Goal: Task Accomplishment & Management: Manage account settings

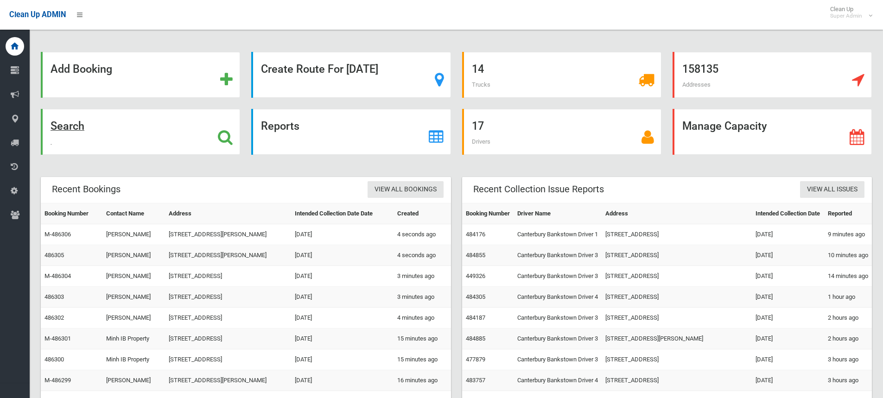
drag, startPoint x: 0, startPoint y: 0, endPoint x: 227, endPoint y: 130, distance: 261.3
click at [227, 130] on icon at bounding box center [225, 137] width 15 height 16
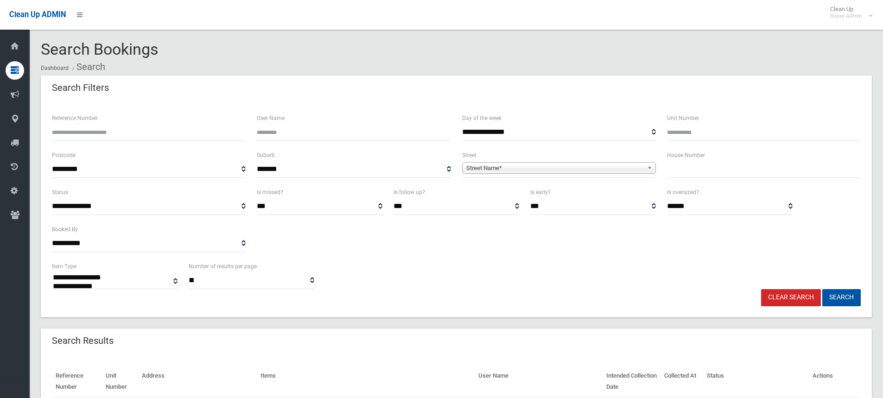
select select
drag, startPoint x: 0, startPoint y: 0, endPoint x: 109, endPoint y: 130, distance: 170.2
click at [109, 129] on input "Reference Number" at bounding box center [149, 132] width 194 height 17
type input "******"
click at [823, 289] on button "Search" at bounding box center [842, 297] width 38 height 17
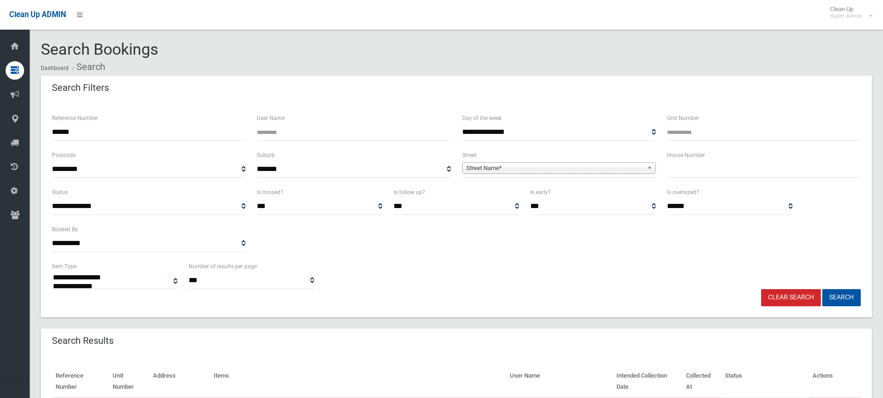
select select
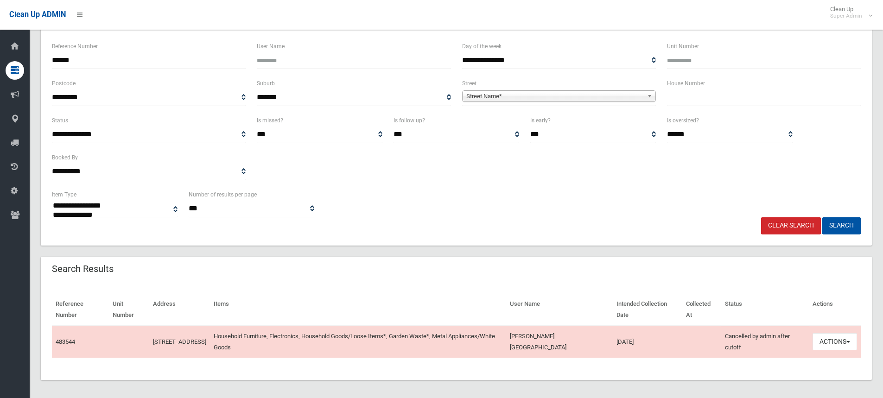
scroll to position [76, 0]
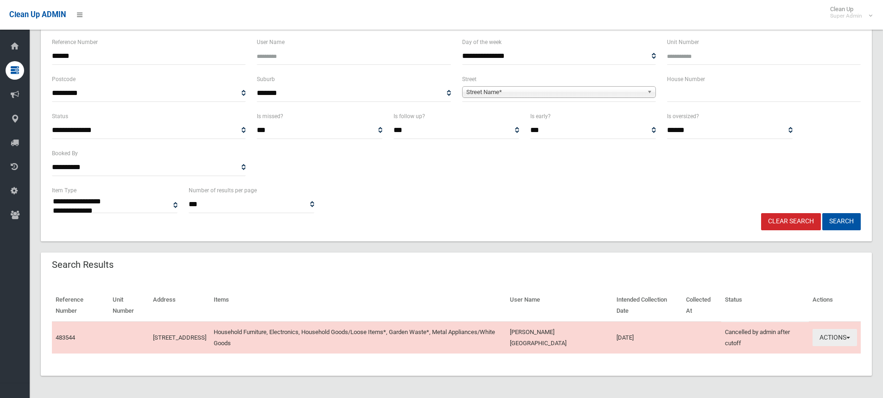
click at [818, 339] on button "Actions" at bounding box center [835, 337] width 45 height 17
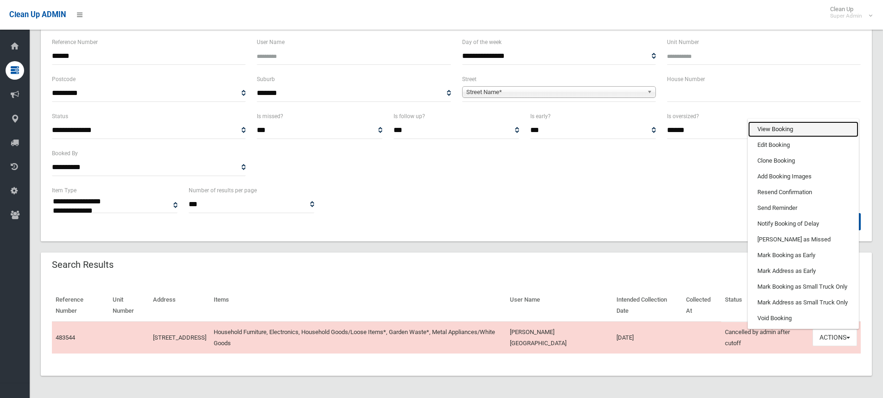
click at [785, 131] on link "View Booking" at bounding box center [803, 129] width 110 height 16
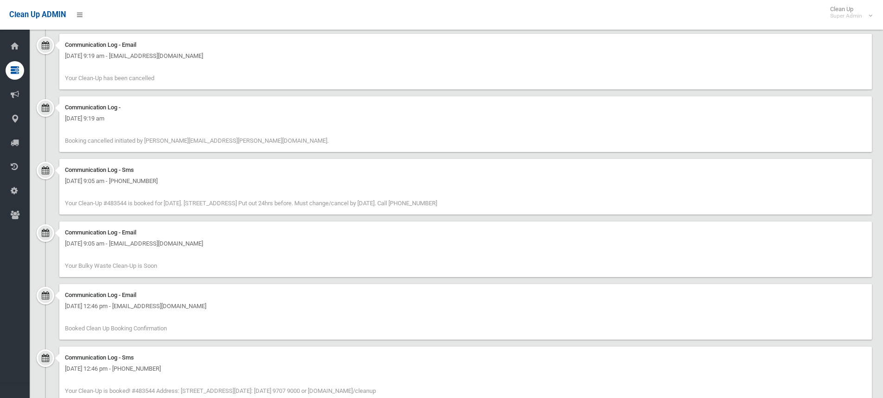
scroll to position [696, 0]
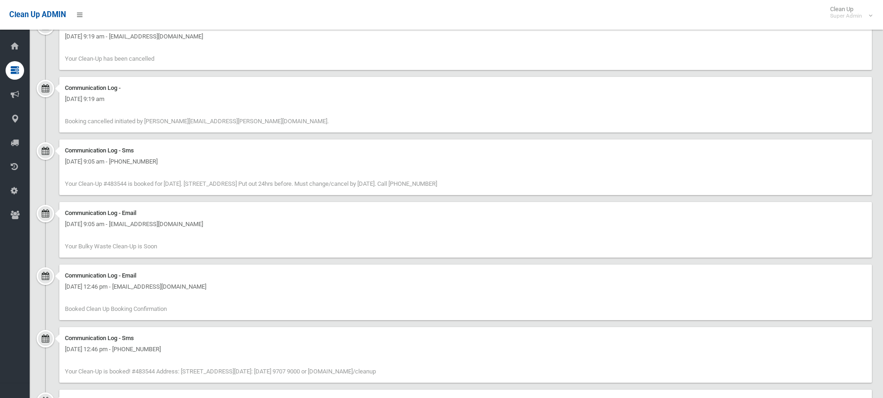
drag, startPoint x: 434, startPoint y: 183, endPoint x: 462, endPoint y: 183, distance: 27.8
click at [437, 183] on span "Your Clean-Up #483544 is booked for [DATE]. [STREET_ADDRESS] Put out 24hrs befo…" at bounding box center [251, 183] width 372 height 7
click at [435, 184] on span "Your Clean-Up #483544 is booked for [DATE]. [STREET_ADDRESS] Put out 24hrs befo…" at bounding box center [251, 183] width 372 height 7
click at [437, 183] on span "Your Clean-Up #483544 is booked for [DATE]. [STREET_ADDRESS] Put out 24hrs befo…" at bounding box center [251, 183] width 372 height 7
drag, startPoint x: 64, startPoint y: 149, endPoint x: 518, endPoint y: 191, distance: 455.4
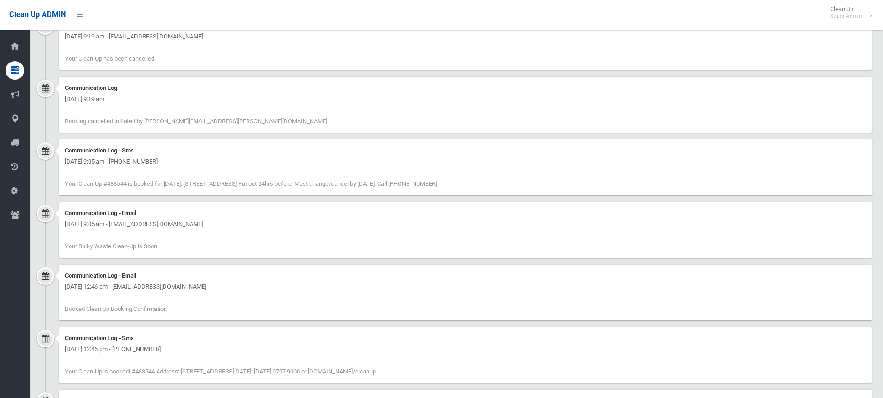
click at [518, 191] on div "Communication Log - Sms [DATE] 9:05 am - [PHONE_NUMBER] Your Clean-Up #483544 i…" at bounding box center [465, 168] width 813 height 56
click at [435, 182] on span "Your Clean-Up #483544 is booked for [DATE]. [STREET_ADDRESS] Put out 24hrs befo…" at bounding box center [251, 183] width 372 height 7
drag, startPoint x: 434, startPoint y: 183, endPoint x: 461, endPoint y: 184, distance: 27.4
click at [437, 184] on span "Your Clean-Up #483544 is booked for [DATE]. [STREET_ADDRESS] Put out 24hrs befo…" at bounding box center [251, 183] width 372 height 7
click at [271, 179] on div "Communication Log - Sms [DATE] 9:05 am - [PHONE_NUMBER] Your Clean-Up #483544 i…" at bounding box center [465, 168] width 813 height 56
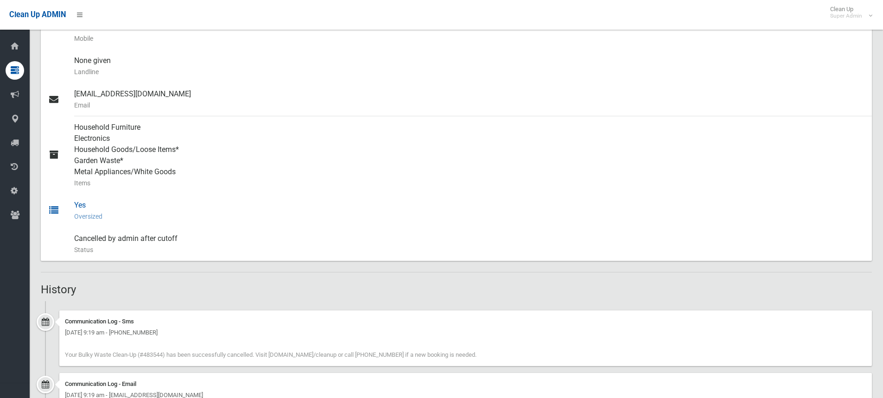
scroll to position [325, 0]
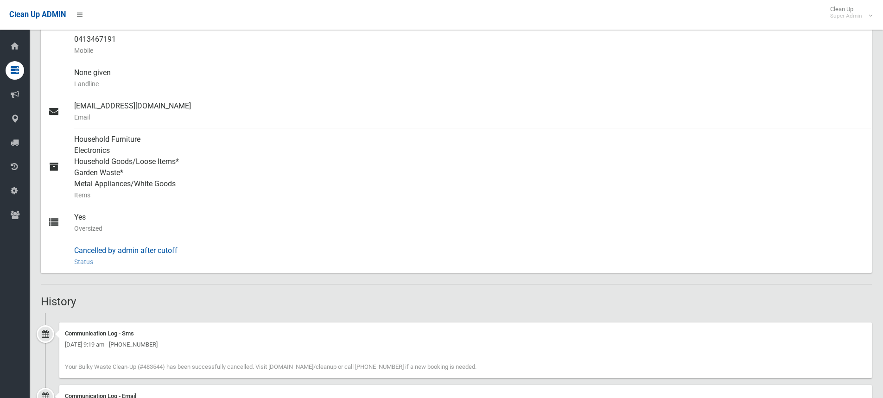
drag, startPoint x: 73, startPoint y: 250, endPoint x: 193, endPoint y: 252, distance: 120.1
click at [193, 252] on link "Cancelled by admin after cutoff Status This booking was cancelled by an admin a…" at bounding box center [456, 256] width 831 height 33
click at [130, 282] on div "Booking Details Actions View Booking Edit Booking Clone Booking Add Booking Ima…" at bounding box center [456, 296] width 831 height 1055
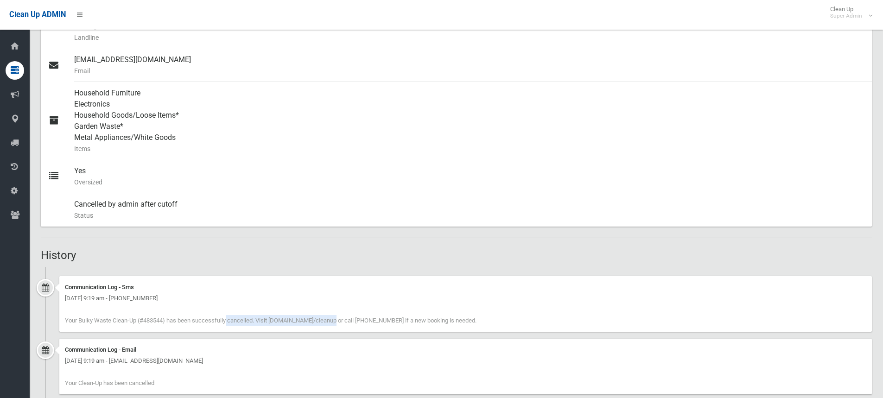
drag, startPoint x: 168, startPoint y: 321, endPoint x: 272, endPoint y: 322, distance: 103.4
click at [272, 322] on span "Your Bulky Waste Clean-Up (#483544) has been successfully cancelled. Visit cb.c…" at bounding box center [271, 320] width 412 height 7
click at [219, 322] on span "Your Bulky Waste Clean-Up (#483544) has been successfully cancelled. Visit cb.c…" at bounding box center [271, 320] width 412 height 7
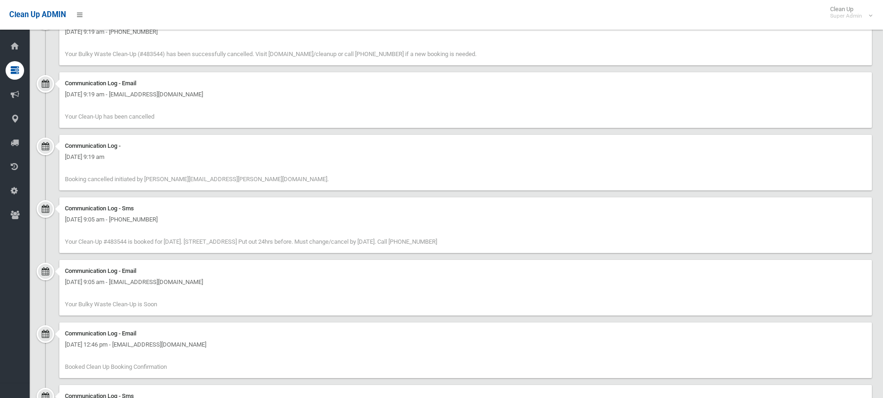
scroll to position [696, 0]
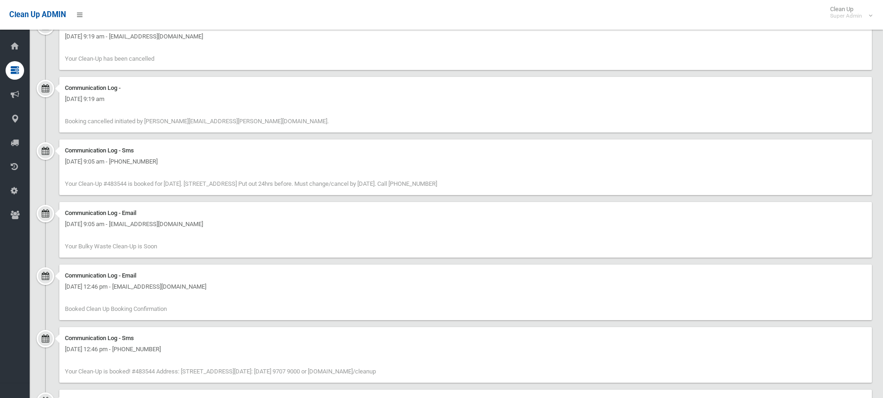
drag, startPoint x: 462, startPoint y: 184, endPoint x: 339, endPoint y: 185, distance: 122.9
click at [339, 185] on span "Your Clean-Up #483544 is booked for 22/09/25. 6 Narelle Crescent, GREENACRE NSW…" at bounding box center [251, 183] width 372 height 7
click at [432, 183] on span "Your Clean-Up #483544 is booked for 22/09/25. 6 Narelle Crescent, GREENACRE NSW…" at bounding box center [251, 183] width 372 height 7
drag, startPoint x: 435, startPoint y: 183, endPoint x: 462, endPoint y: 183, distance: 26.9
click at [437, 183] on span "Your Clean-Up #483544 is booked for 22/09/25. 6 Narelle Crescent, GREENACRE NSW…" at bounding box center [251, 183] width 372 height 7
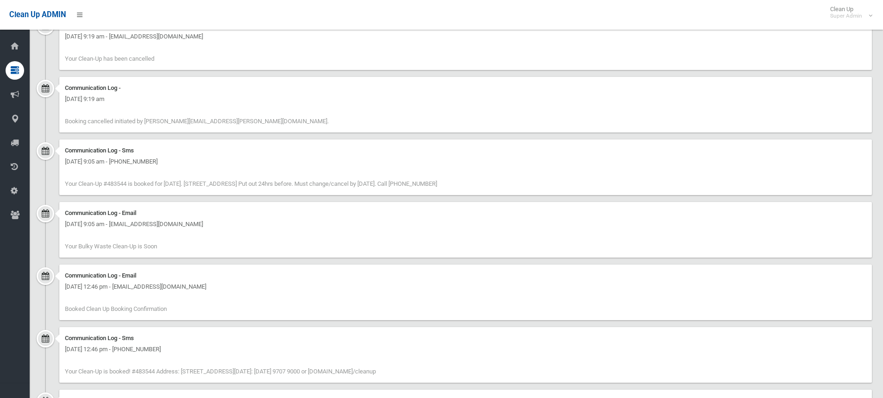
click at [369, 171] on div "Communication Log - Sms Wednesday 17th September 2025 - 9:05 am - +61413467191 …" at bounding box center [465, 168] width 813 height 56
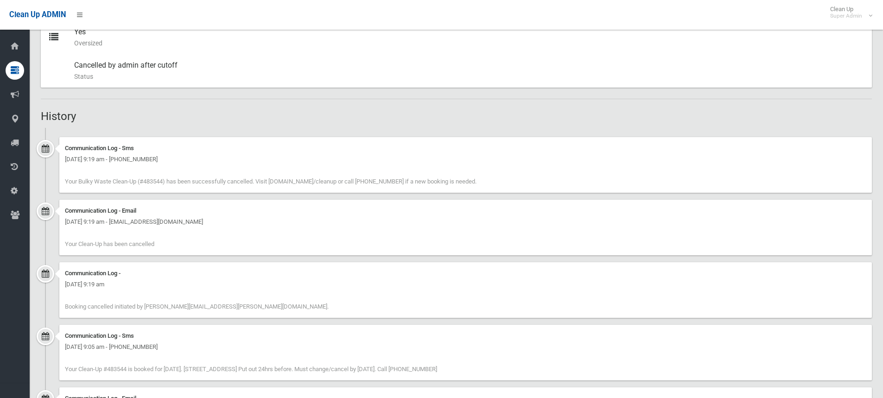
scroll to position [464, 0]
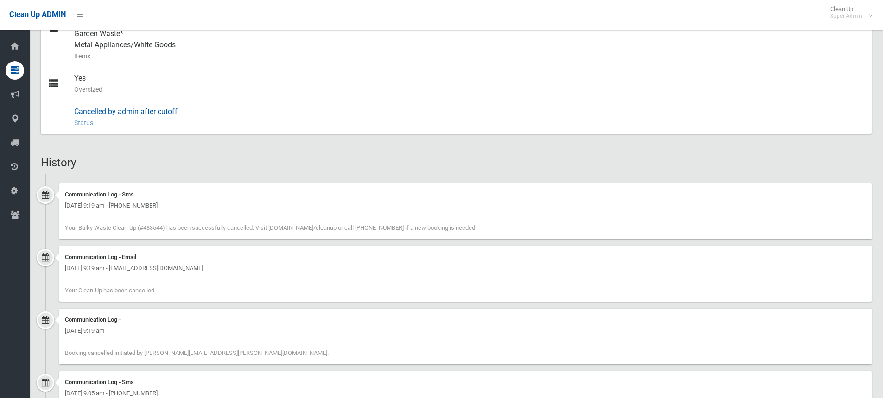
drag, startPoint x: 73, startPoint y: 111, endPoint x: 198, endPoint y: 114, distance: 125.7
click at [198, 114] on link "Cancelled by admin after cutoff Status This booking was cancelled by an admin a…" at bounding box center [456, 117] width 831 height 33
click at [182, 110] on div "Cancelled by admin after cutoff Status This booking was cancelled by an admin a…" at bounding box center [469, 117] width 791 height 33
click at [142, 155] on div "Booking Details Actions View Booking Edit Booking Clone Booking Add Booking Ima…" at bounding box center [456, 156] width 831 height 1055
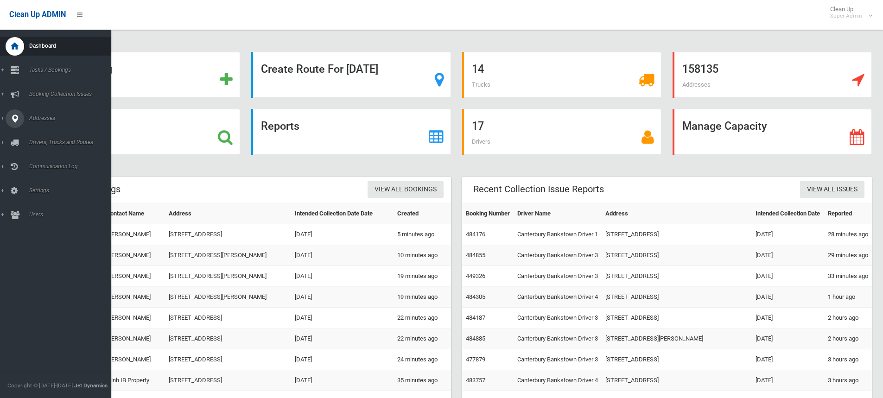
click at [14, 116] on icon at bounding box center [15, 118] width 8 height 19
drag, startPoint x: 48, startPoint y: 130, endPoint x: 35, endPoint y: 134, distance: 13.2
click at [35, 134] on span "All Addresses" at bounding box center [68, 134] width 84 height 6
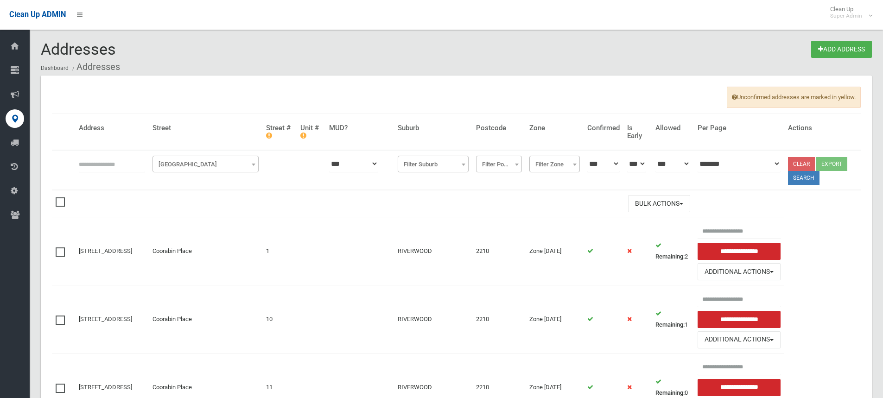
click at [120, 160] on input "text" at bounding box center [112, 163] width 66 height 17
type input "**********"
click button at bounding box center [0, 0] width 0 height 0
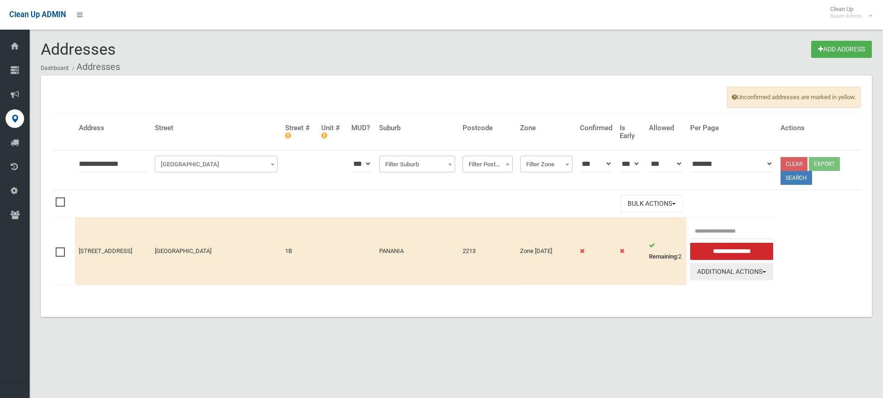
click at [739, 272] on button "Additional Actions" at bounding box center [731, 271] width 83 height 17
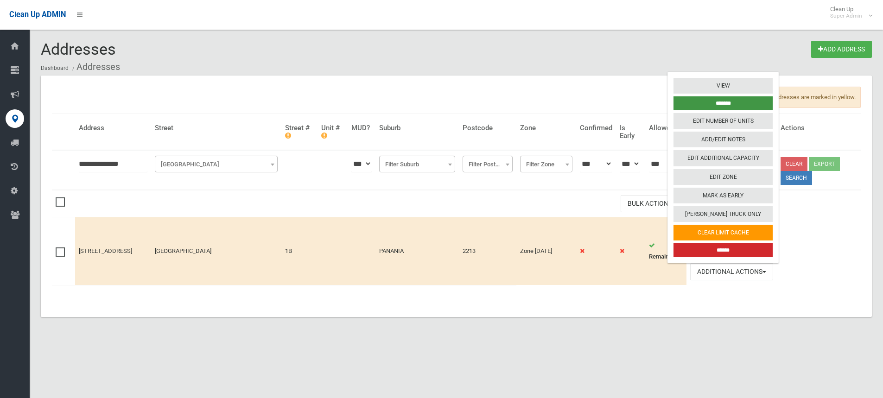
click at [731, 105] on input "*******" at bounding box center [723, 103] width 99 height 14
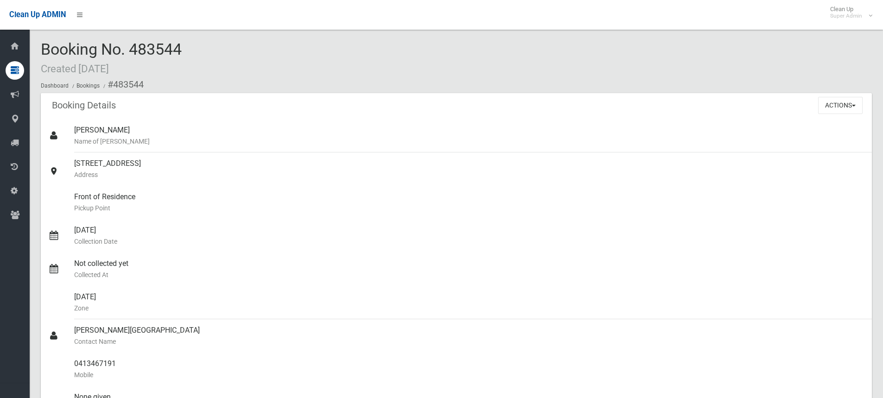
click at [300, 73] on div "Booking No. 483544 Created [DATE] Dashboard Bookings #483544" at bounding box center [456, 67] width 831 height 52
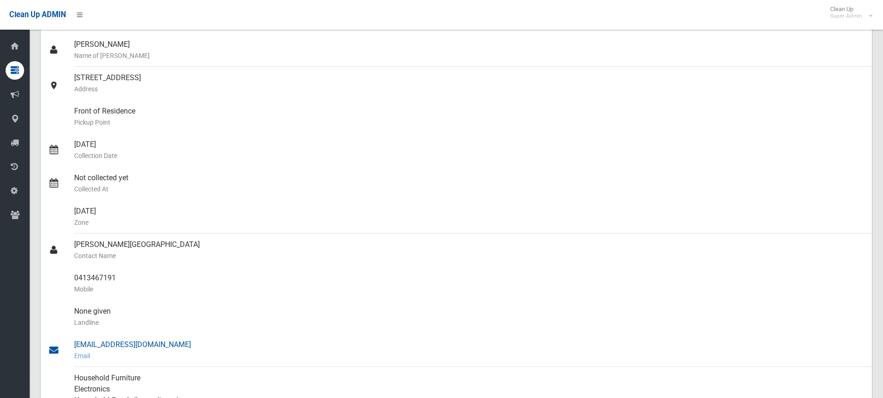
scroll to position [278, 0]
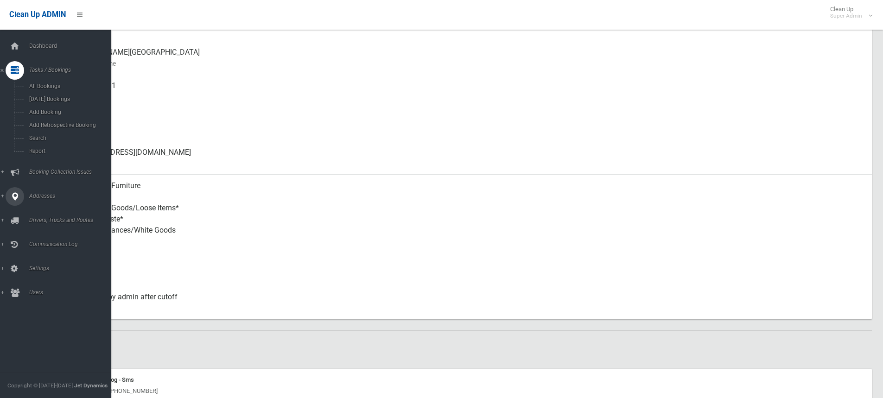
click at [17, 197] on icon at bounding box center [15, 196] width 8 height 19
click at [49, 134] on span "All Addresses" at bounding box center [68, 134] width 84 height 6
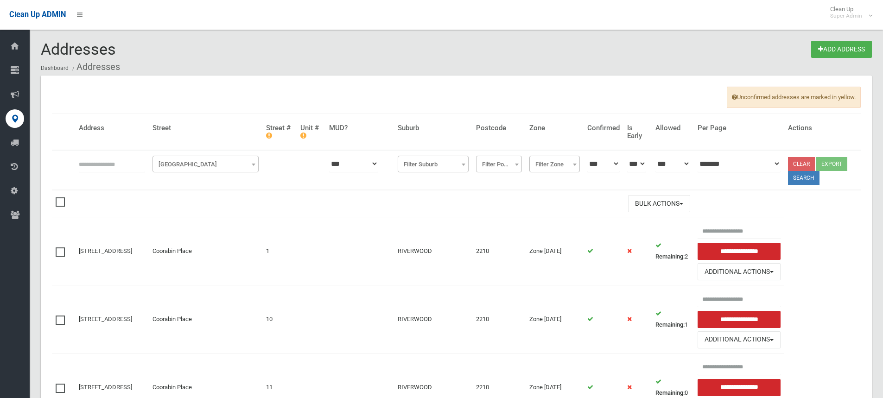
click at [121, 163] on input "text" at bounding box center [112, 163] width 66 height 17
type input "**********"
click button at bounding box center [0, 0] width 0 height 0
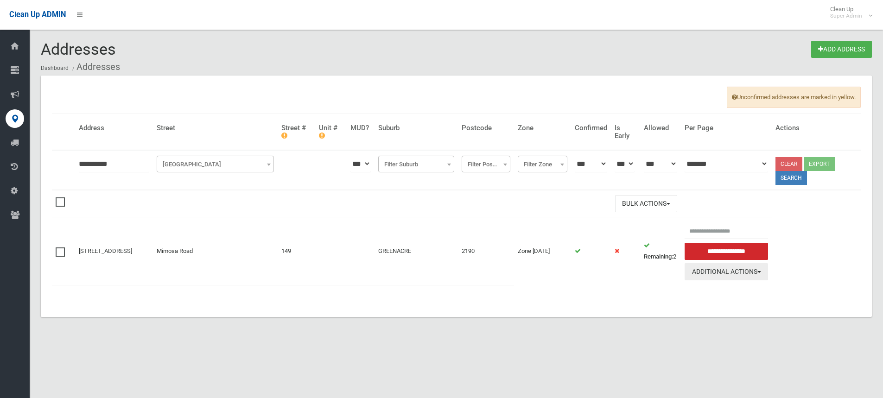
click at [749, 274] on button "Additional Actions" at bounding box center [726, 271] width 83 height 17
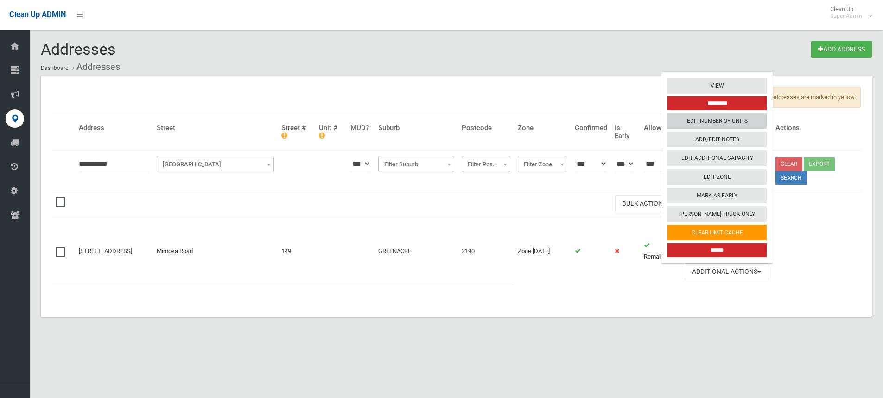
click at [732, 124] on link "Edit Number of Units" at bounding box center [717, 121] width 99 height 16
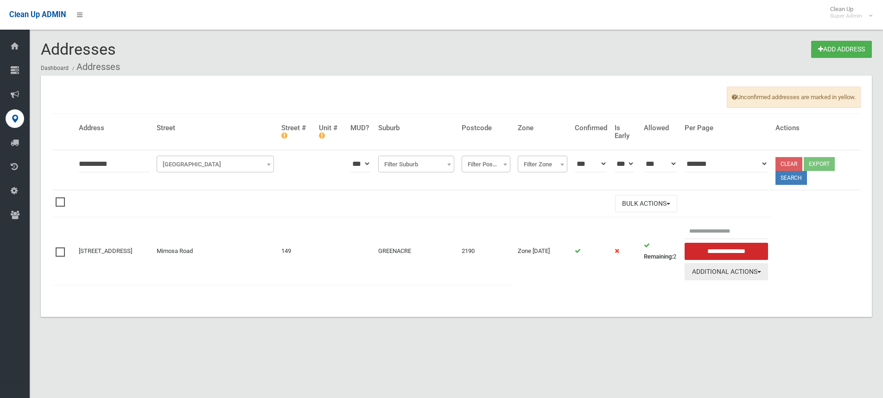
click at [735, 279] on button "Additional Actions" at bounding box center [726, 271] width 83 height 17
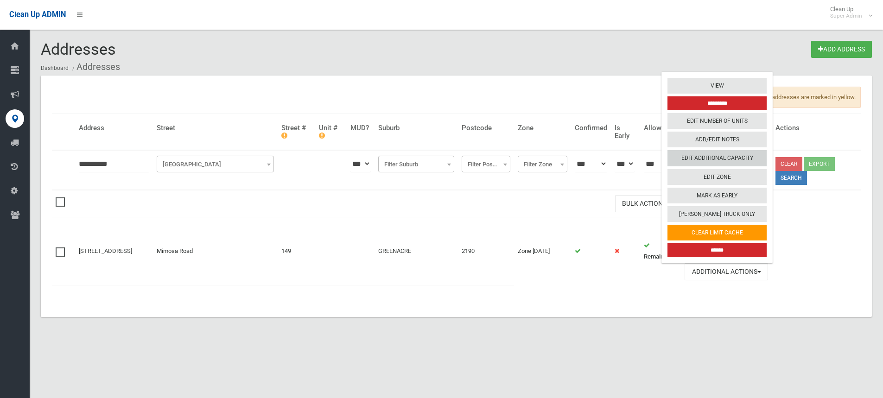
click at [720, 160] on link "Edit Additional Capacity" at bounding box center [717, 159] width 99 height 16
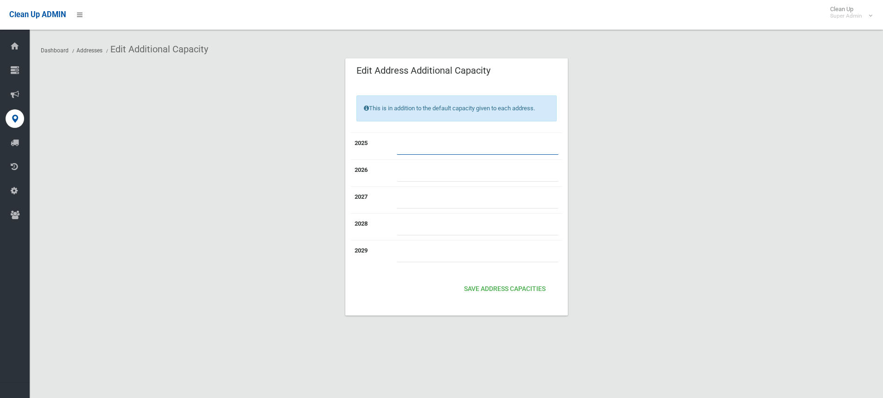
click at [452, 140] on input "number" at bounding box center [478, 146] width 162 height 17
type input "*"
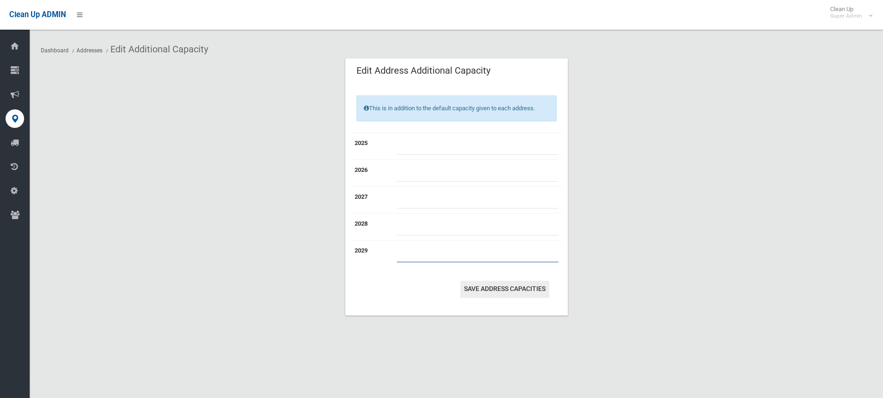
type input "*"
click at [498, 289] on button "Save Address capacities" at bounding box center [504, 289] width 89 height 17
